Goal: Task Accomplishment & Management: Manage account settings

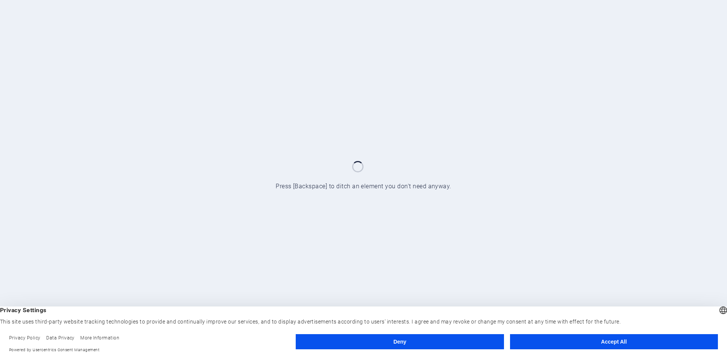
click at [606, 342] on button "Accept All" at bounding box center [614, 341] width 208 height 15
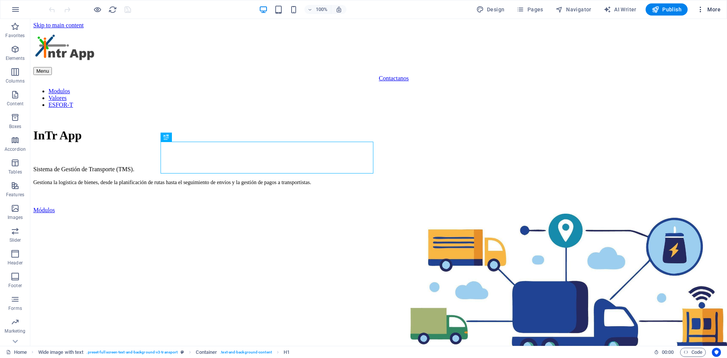
click at [704, 9] on icon "button" at bounding box center [701, 10] width 8 height 8
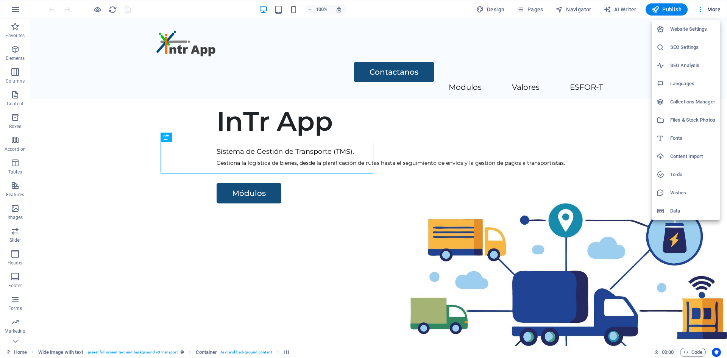
drag, startPoint x: 19, startPoint y: 7, endPoint x: 15, endPoint y: 11, distance: 5.6
click at [19, 8] on div at bounding box center [363, 179] width 727 height 358
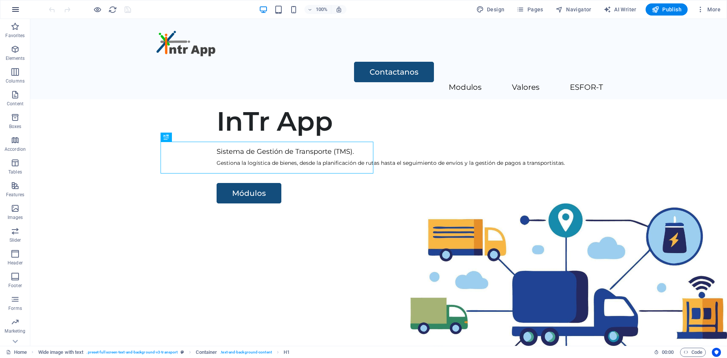
click at [15, 10] on icon "button" at bounding box center [15, 9] width 9 height 9
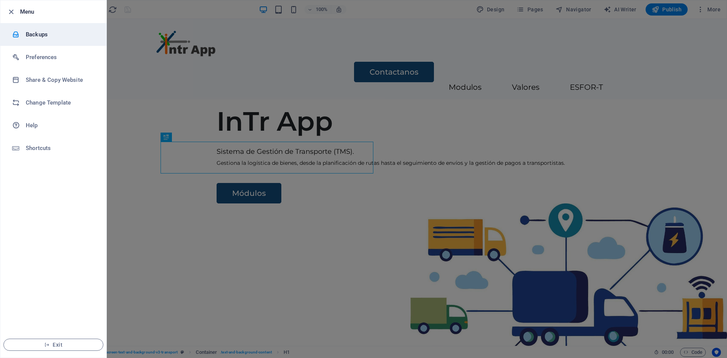
click at [29, 33] on h6 "Backups" at bounding box center [61, 34] width 70 height 9
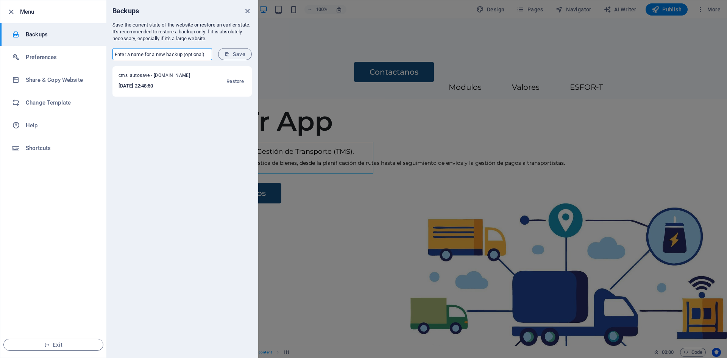
click at [154, 55] on input "text" at bounding box center [162, 54] width 100 height 12
type input "miPagina"
click at [238, 53] on span "Save" at bounding box center [235, 54] width 21 height 6
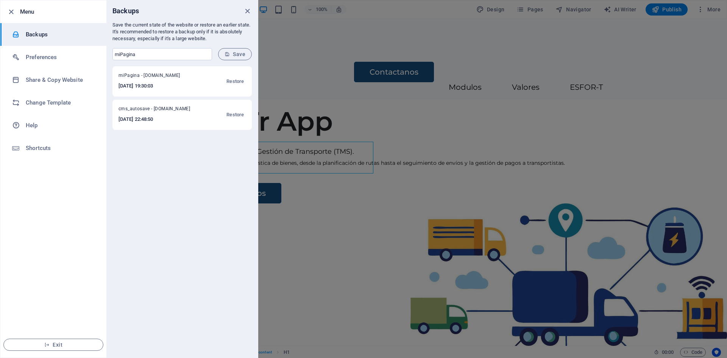
click at [298, 34] on div at bounding box center [363, 179] width 727 height 358
